Goal: Task Accomplishment & Management: Manage account settings

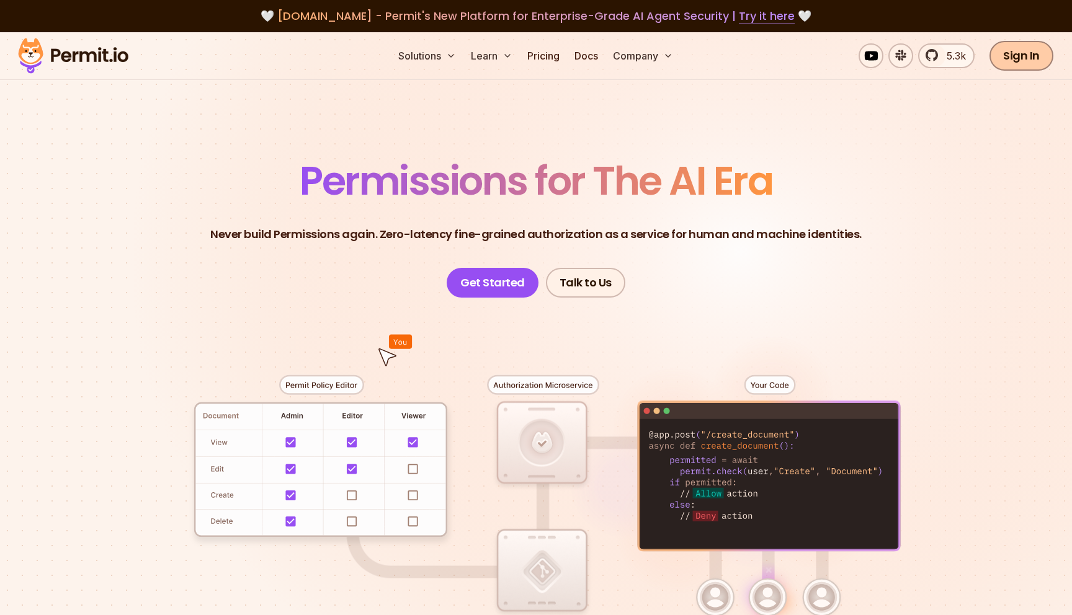
click at [1016, 53] on link "Sign In" at bounding box center [1021, 56] width 64 height 30
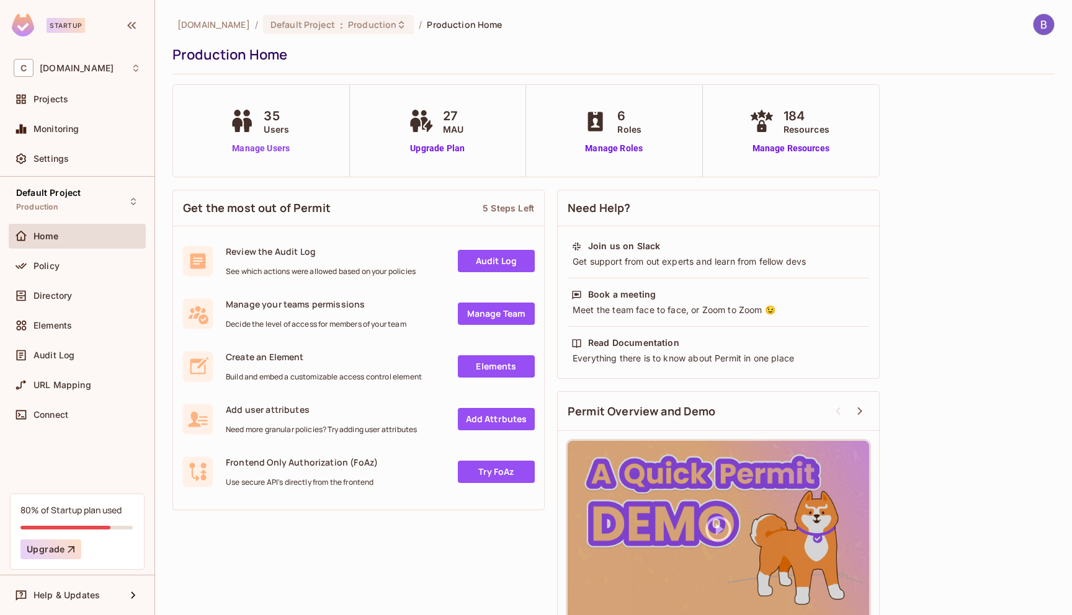
click at [251, 154] on link "Manage Users" at bounding box center [260, 148] width 69 height 13
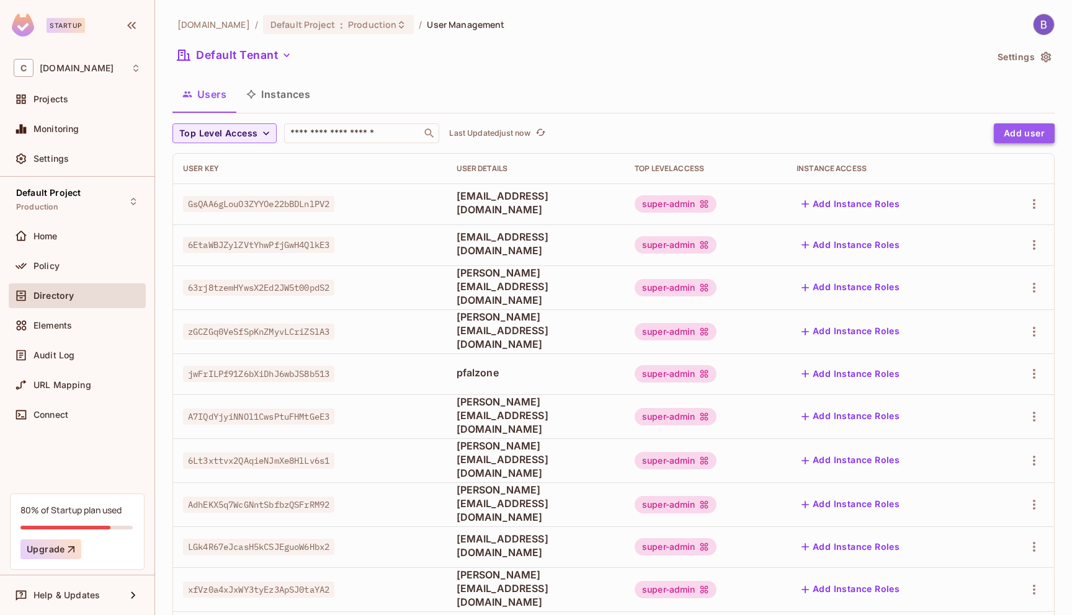
click at [1013, 134] on button "Add user" at bounding box center [1024, 133] width 61 height 20
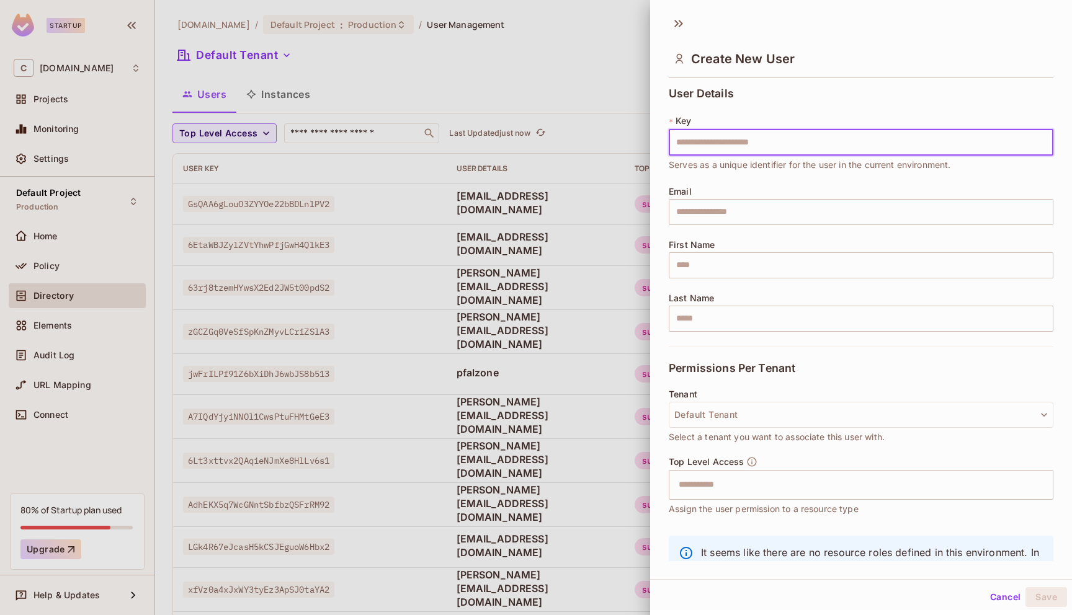
click at [566, 74] on div at bounding box center [536, 307] width 1072 height 615
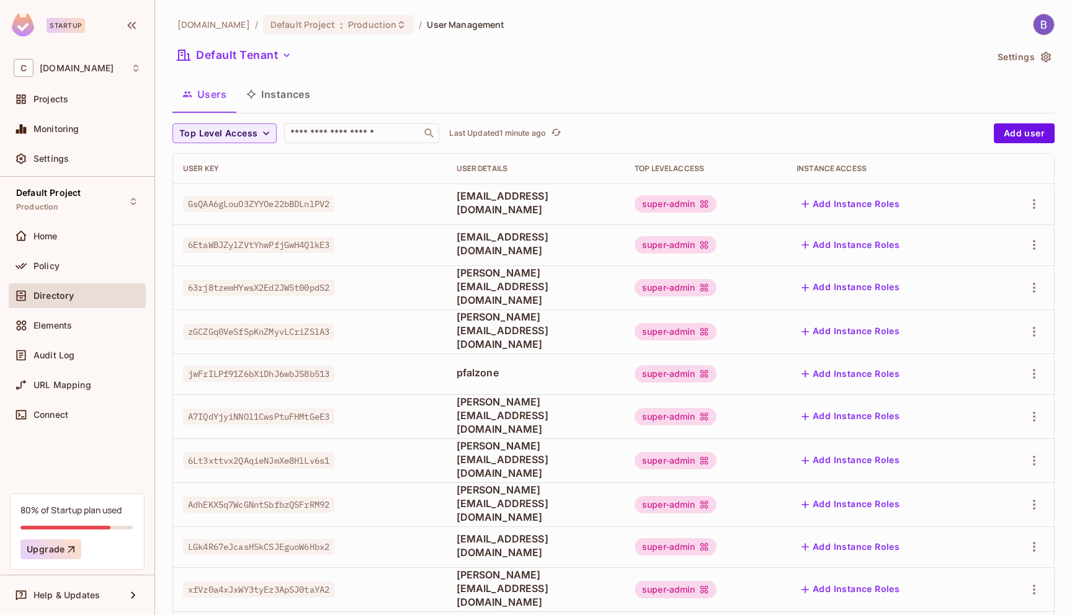
click at [277, 100] on button "Instances" at bounding box center [278, 94] width 84 height 31
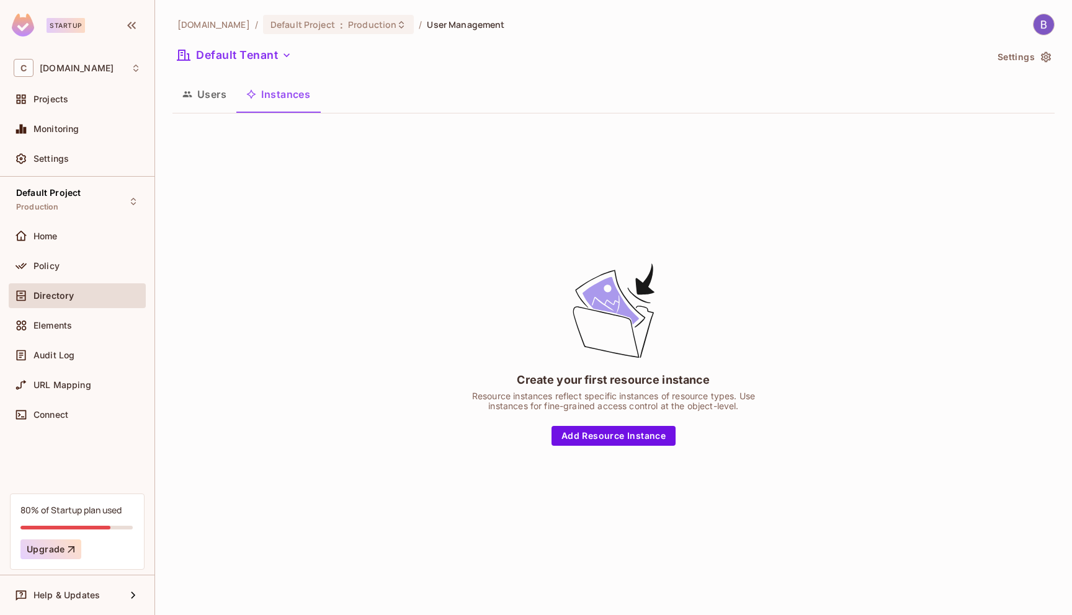
click at [205, 94] on button "Users" at bounding box center [204, 94] width 64 height 31
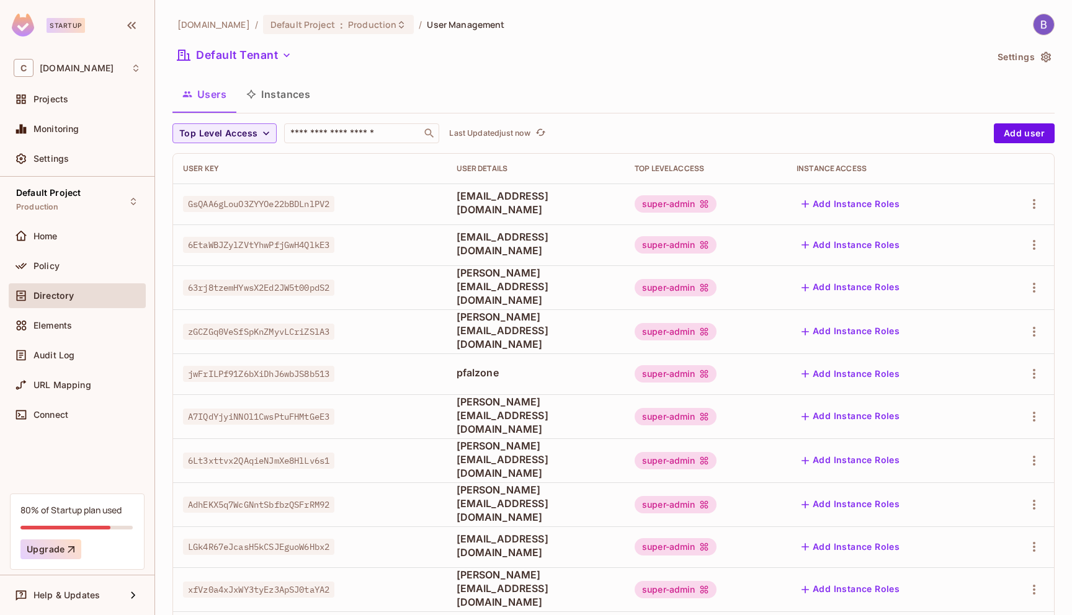
click at [575, 35] on div "[DOMAIN_NAME] / Default Project : Production / User Management Default Tenant S…" at bounding box center [613, 442] width 882 height 857
